Goal: Task Accomplishment & Management: Use online tool/utility

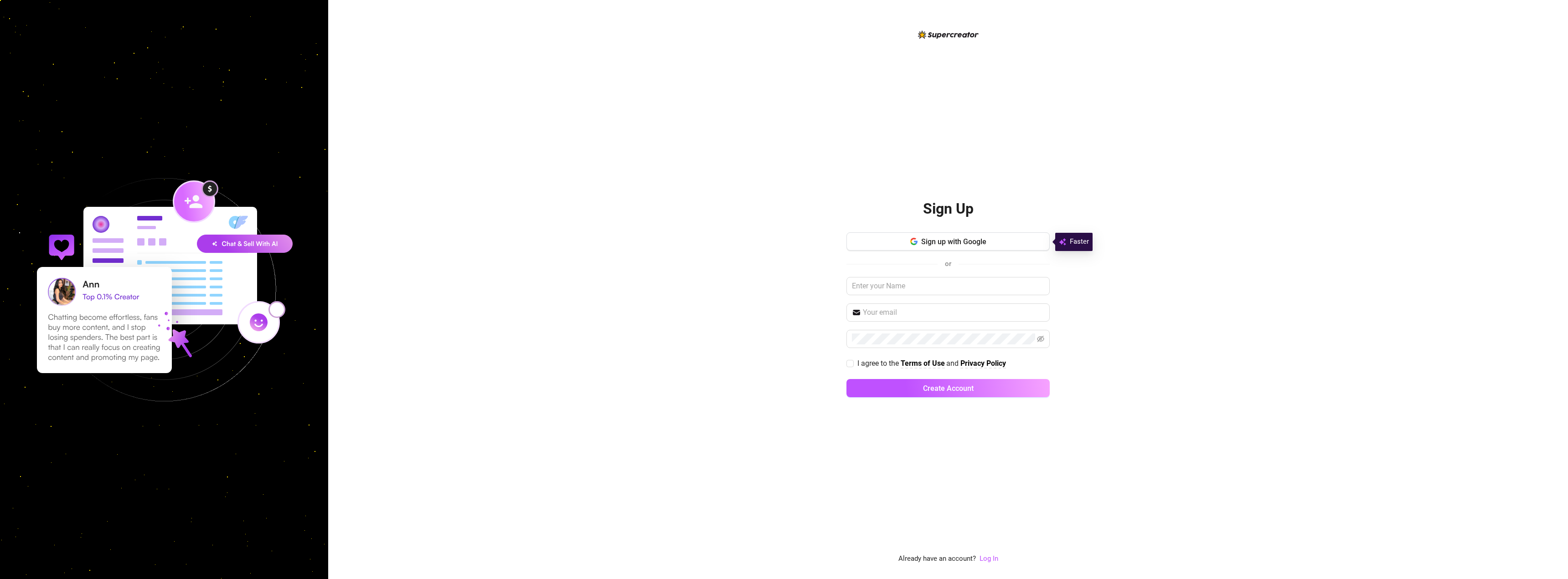
drag, startPoint x: 0, startPoint y: 0, endPoint x: 968, endPoint y: 244, distance: 998.3
click at [968, 244] on span "Sign up with Google" at bounding box center [953, 241] width 65 height 9
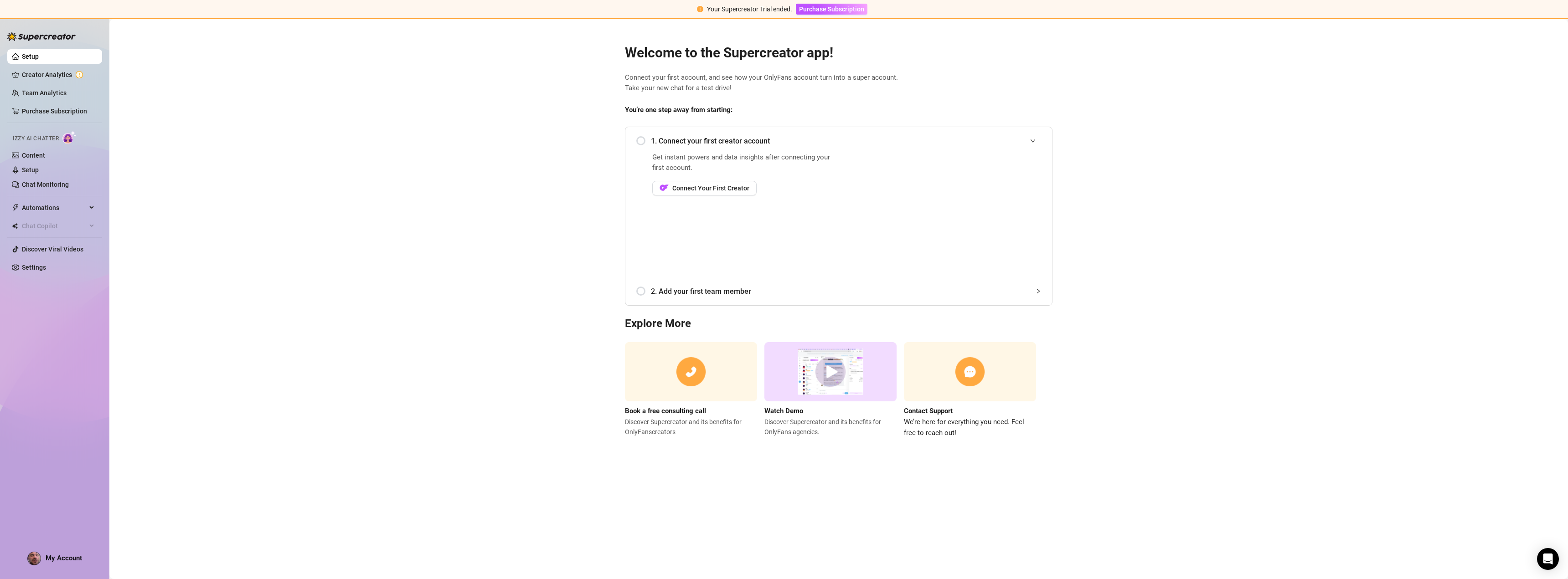
click at [644, 139] on div "1. Connect your first creator account" at bounding box center [838, 140] width 405 height 23
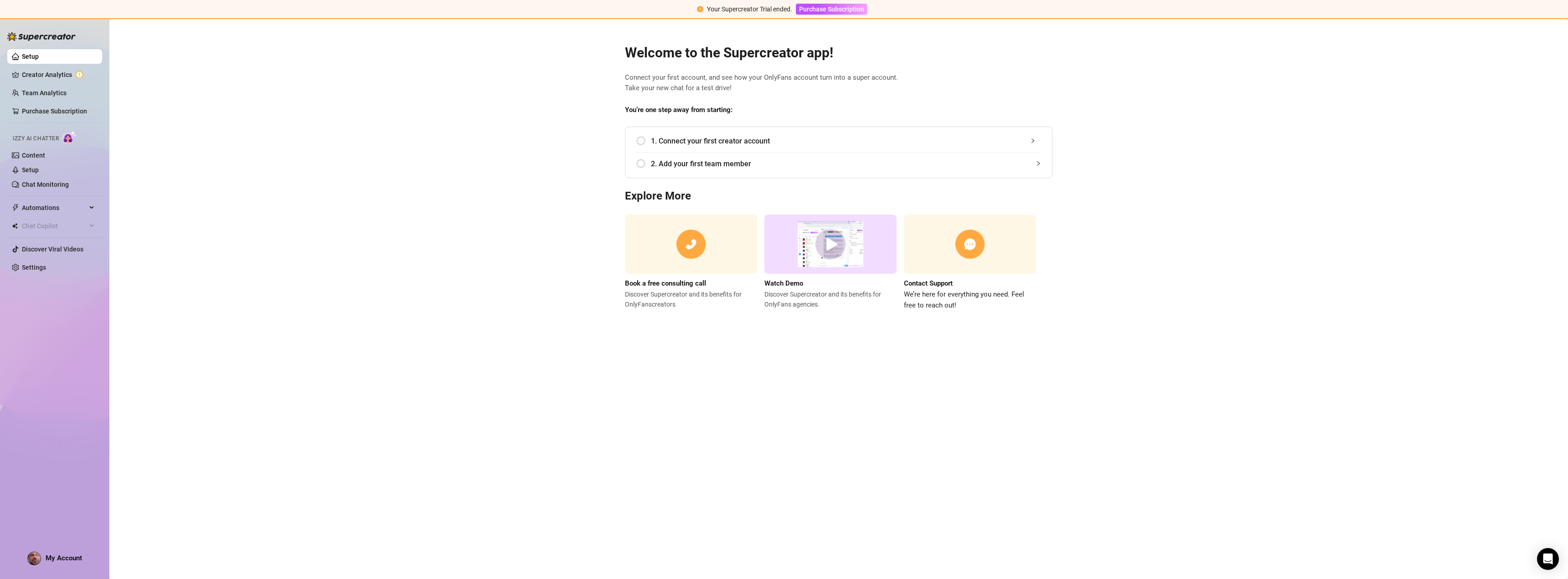
click at [690, 142] on span "1. Connect your first creator account" at bounding box center [845, 140] width 390 height 12
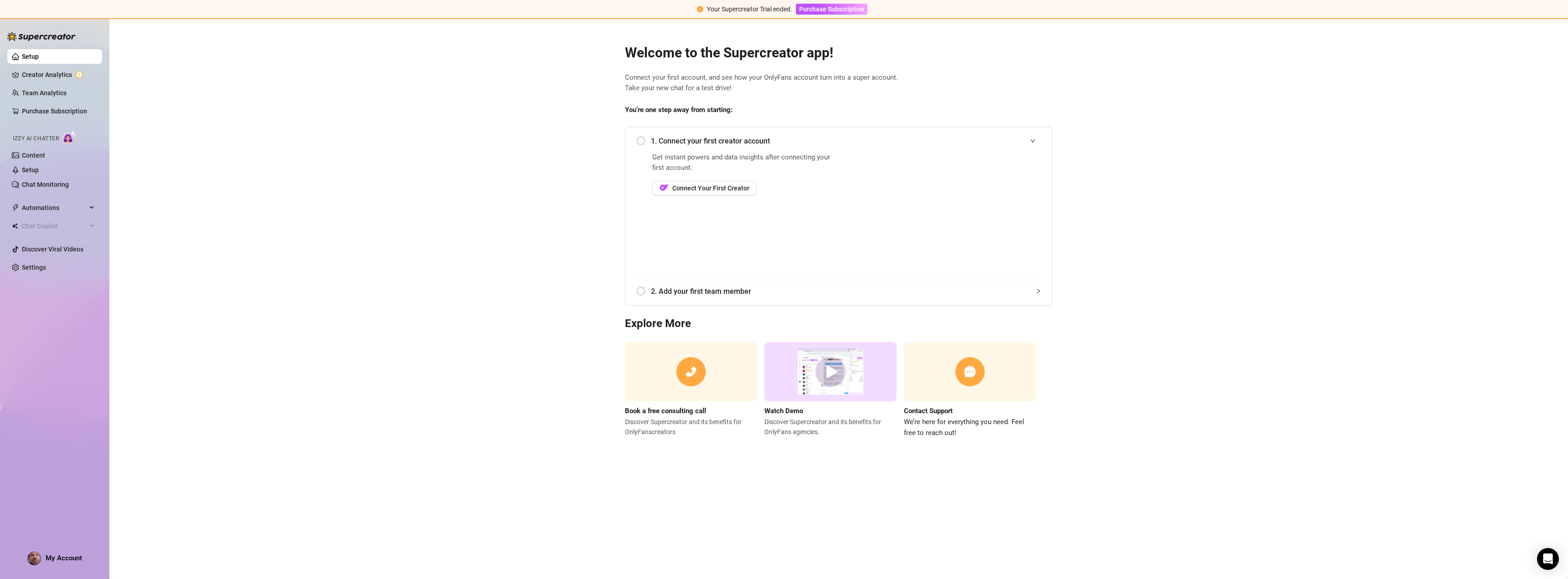
click at [714, 186] on span "Connect Your First Creator" at bounding box center [711, 188] width 77 height 7
click at [724, 142] on span "1. Connect your first creator account" at bounding box center [845, 140] width 390 height 12
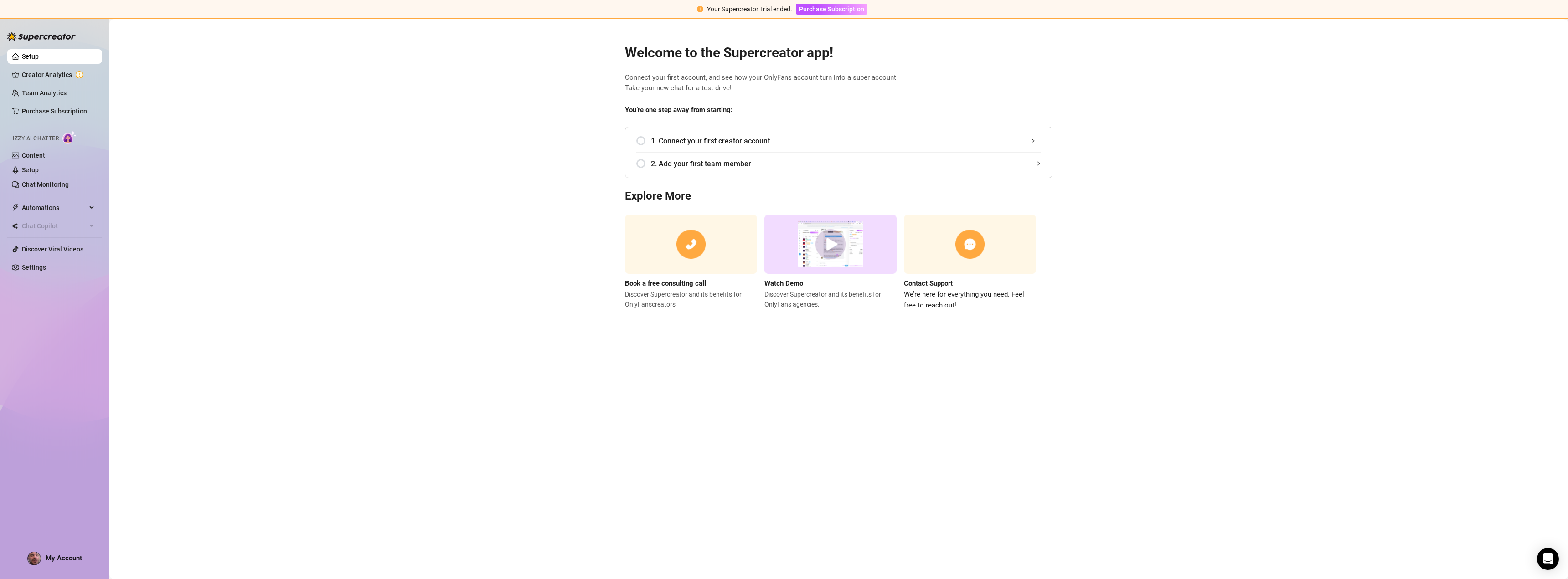
click at [723, 140] on span "1. Connect your first creator account" at bounding box center [845, 140] width 390 height 12
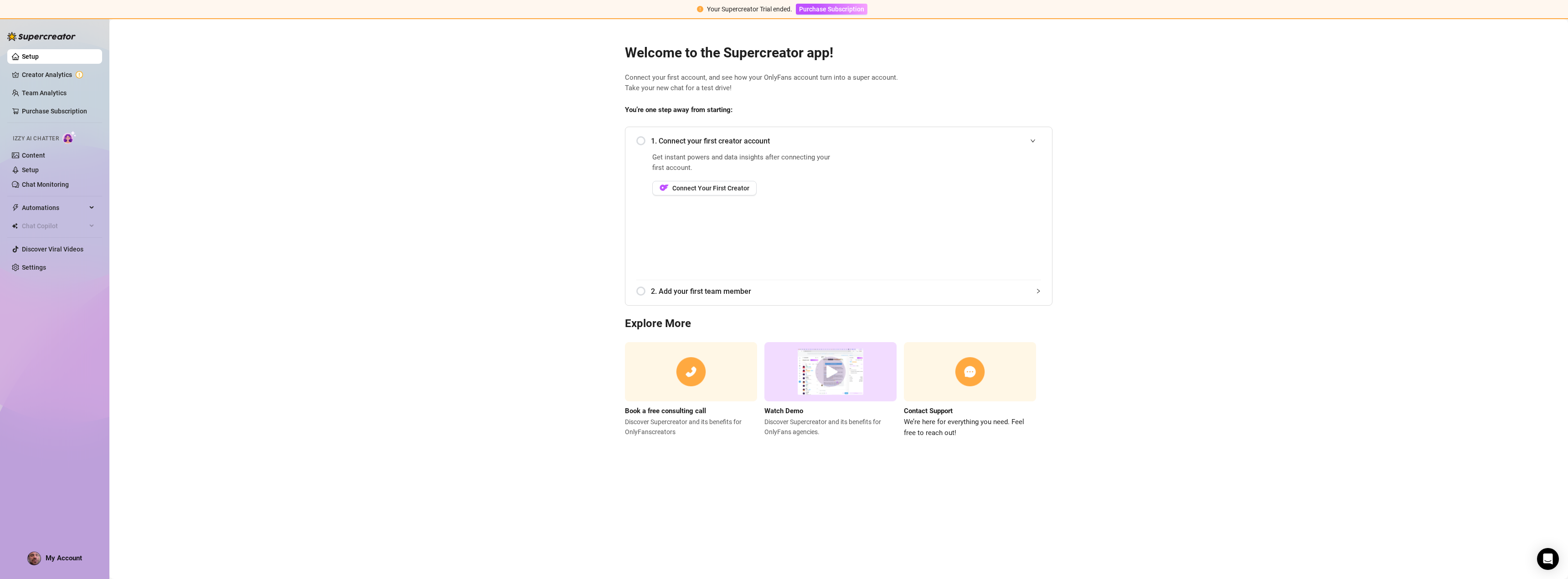
click at [701, 192] on span "Connect Your First Creator" at bounding box center [711, 188] width 77 height 7
click at [57, 76] on link "Creator Analytics" at bounding box center [58, 75] width 73 height 15
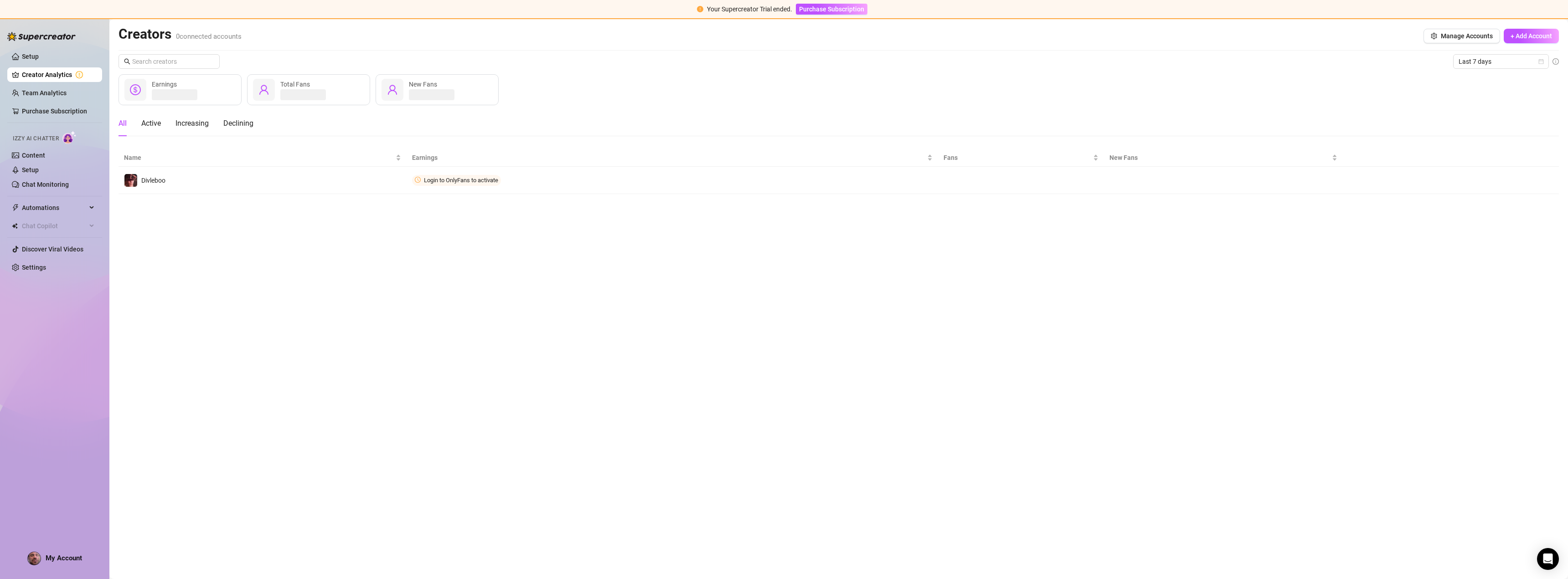
click at [430, 181] on span "Login to OnlyFans to activate" at bounding box center [461, 180] width 74 height 7
click at [473, 186] on td "Login to OnlyFans to activate" at bounding box center [672, 180] width 531 height 27
click at [491, 183] on span "Login to OnlyFans to activate" at bounding box center [461, 180] width 74 height 7
drag, startPoint x: 974, startPoint y: 498, endPoint x: 964, endPoint y: 563, distance: 65.8
drag, startPoint x: 964, startPoint y: 563, endPoint x: 893, endPoint y: 509, distance: 89.2
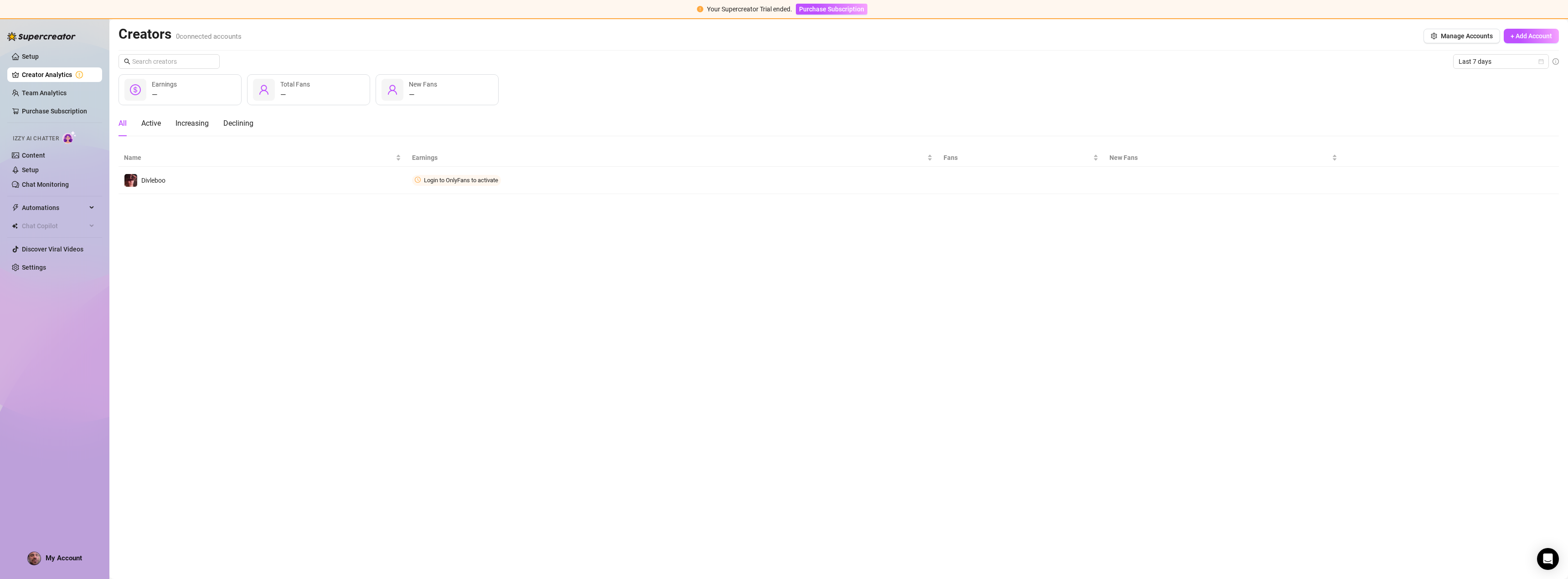
click at [892, 508] on main "Creators 0 connected accounts Manage Accounts + Add Account Last 7 days — Earni…" at bounding box center [839, 299] width 1458 height 560
click at [0, 0] on span "Connect" at bounding box center [0, 0] width 0 height 0
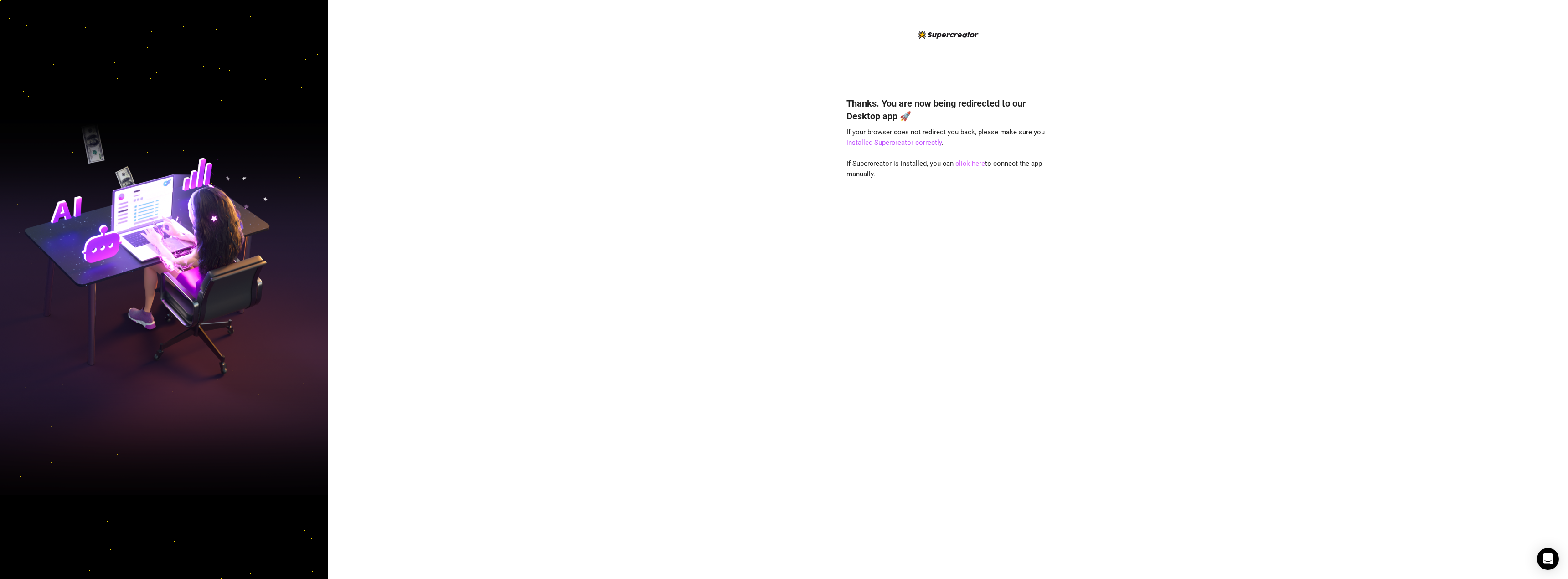
click at [963, 163] on link "click here" at bounding box center [970, 163] width 30 height 8
click at [967, 164] on link "click here" at bounding box center [970, 163] width 30 height 8
click at [1222, 177] on div "Thanks. You are now being redirected to our Desktop app 🚀 If your browser does …" at bounding box center [948, 290] width 1240 height 579
